Goal: Information Seeking & Learning: Learn about a topic

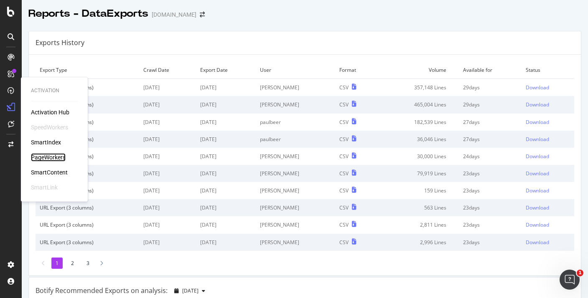
click at [58, 160] on div "PageWorkers" at bounding box center [48, 157] width 35 height 8
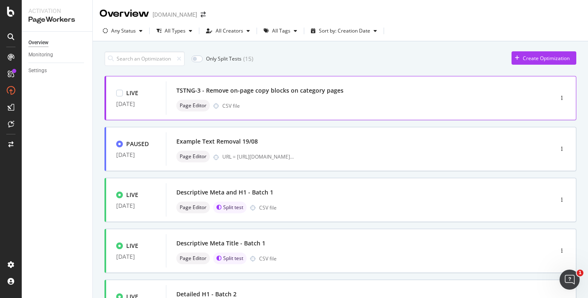
click at [297, 92] on div "TSTNG-3 - Remove on-page copy blocks on category pages" at bounding box center [259, 90] width 167 height 8
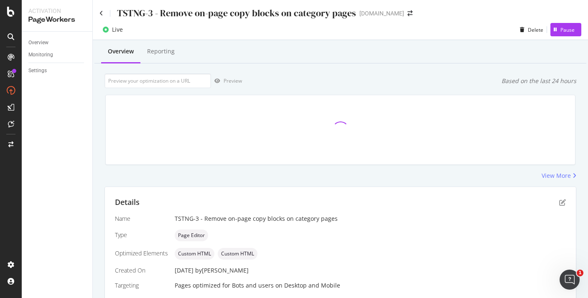
scroll to position [176, 0]
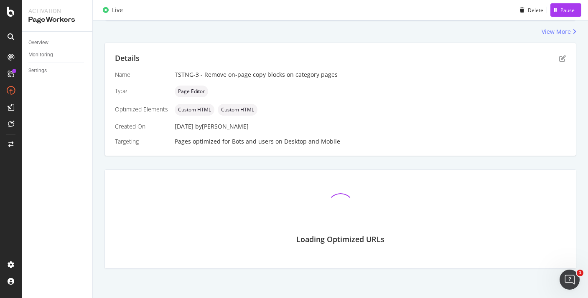
click at [164, 71] on div "Name TSTNG-3 - Remove on-page copy blocks on category pages Type Page Editor Op…" at bounding box center [340, 108] width 451 height 75
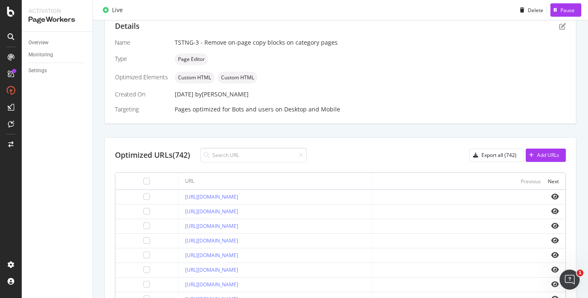
scroll to position [0, 0]
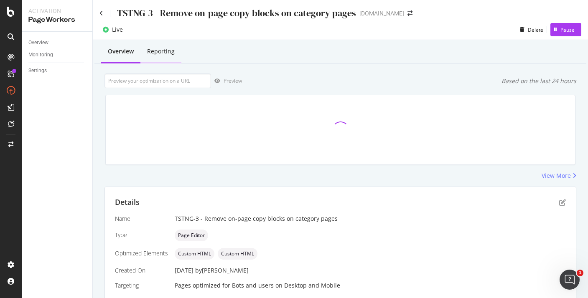
click at [166, 49] on div "Reporting" at bounding box center [161, 51] width 28 height 8
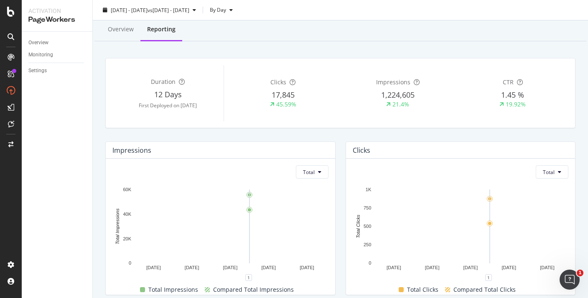
scroll to position [15, 0]
